Goal: Check status: Check status

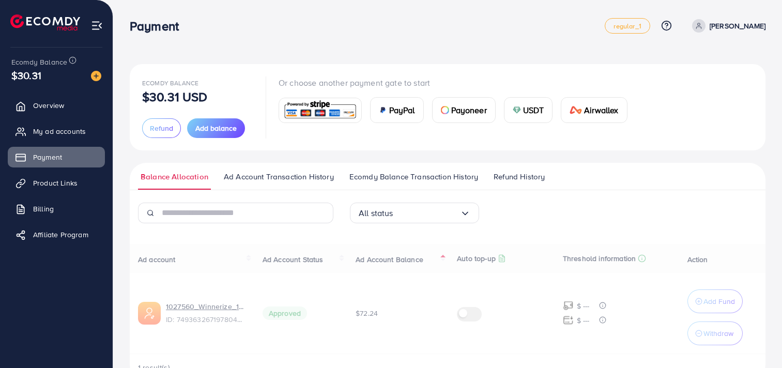
scroll to position [29, 0]
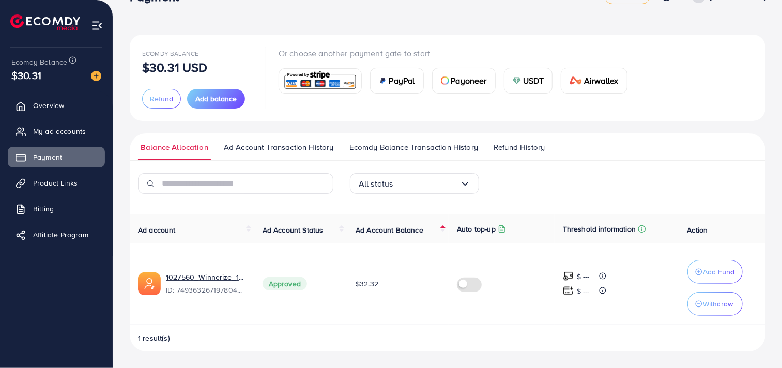
click at [407, 229] on span "Ad Account Balance" at bounding box center [390, 230] width 68 height 10
click at [395, 225] on span "Ad Account Balance" at bounding box center [390, 230] width 68 height 10
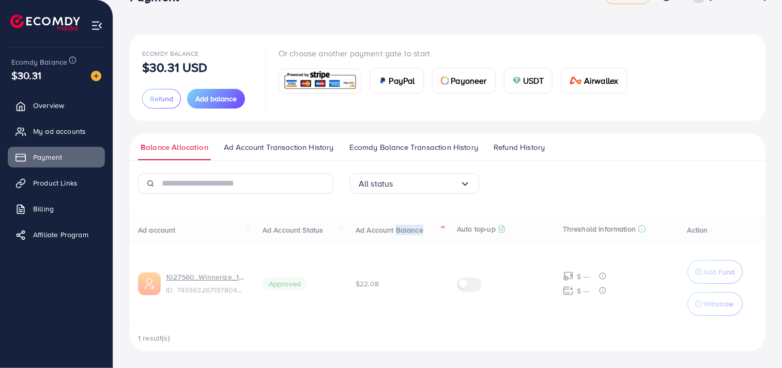
click at [395, 225] on div "Ad account Ad Account Status Ad Account Balance Auto top-up Threshold informati…" at bounding box center [448, 282] width 636 height 137
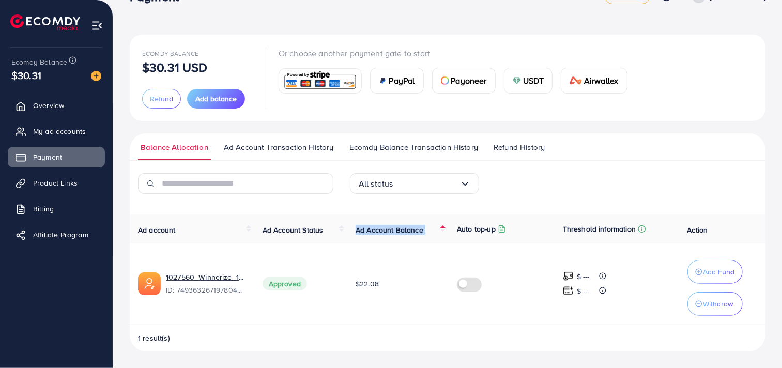
click at [395, 225] on span "Ad Account Balance" at bounding box center [390, 230] width 68 height 10
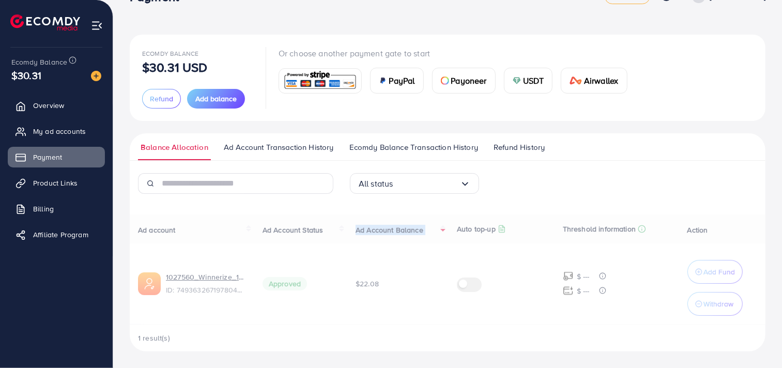
click at [395, 225] on div "Ad account Ad Account Status Ad Account Balance Auto top-up Threshold informati…" at bounding box center [448, 282] width 636 height 137
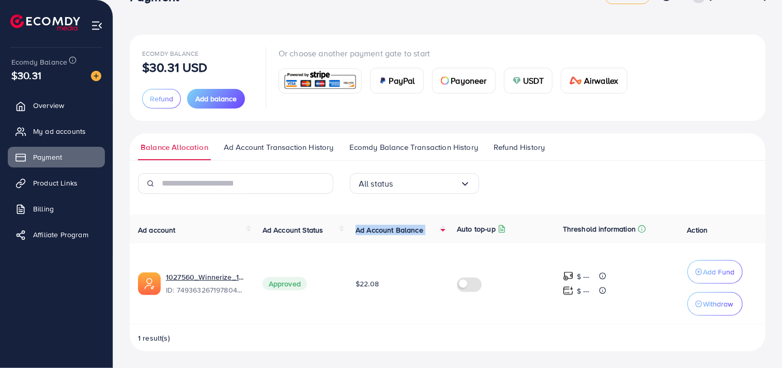
click at [395, 225] on span "Ad Account Balance" at bounding box center [390, 230] width 68 height 10
click at [395, 225] on div "Ad account Ad Account Status Ad Account Balance Auto top-up Threshold informati…" at bounding box center [448, 282] width 636 height 137
click at [405, 309] on td "$22.08" at bounding box center [397, 283] width 101 height 81
